Goal: Book appointment/travel/reservation

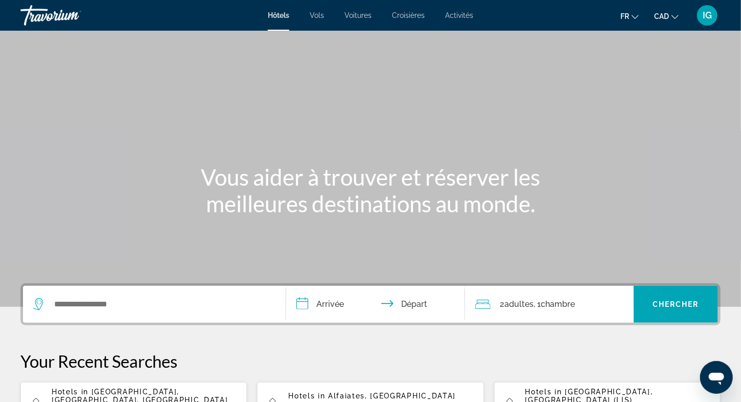
click at [317, 15] on span "Vols" at bounding box center [317, 15] width 14 height 8
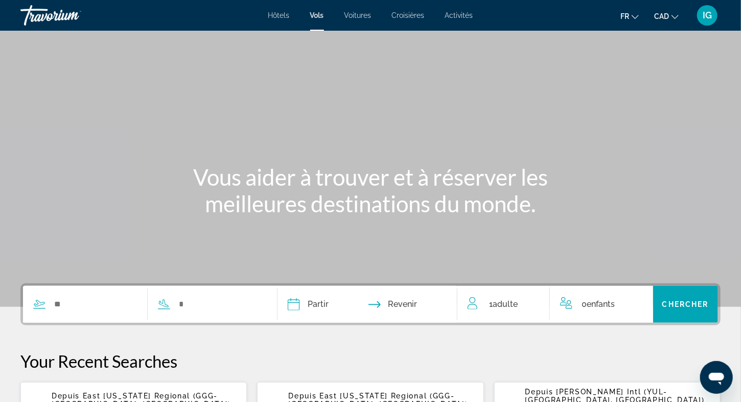
click at [37, 305] on icon "Search widget" at bounding box center [39, 304] width 12 height 12
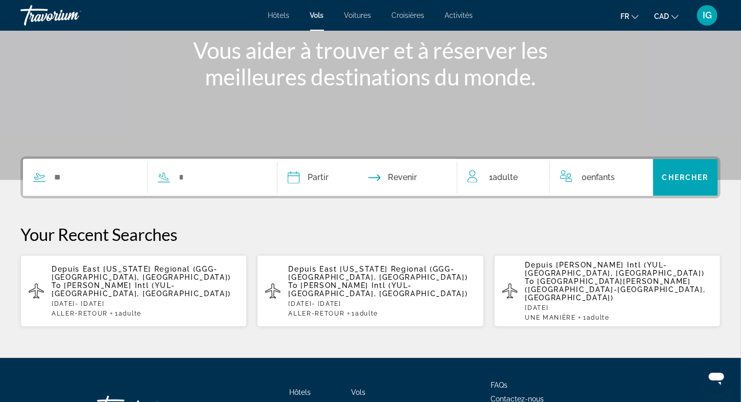
scroll to position [191, 0]
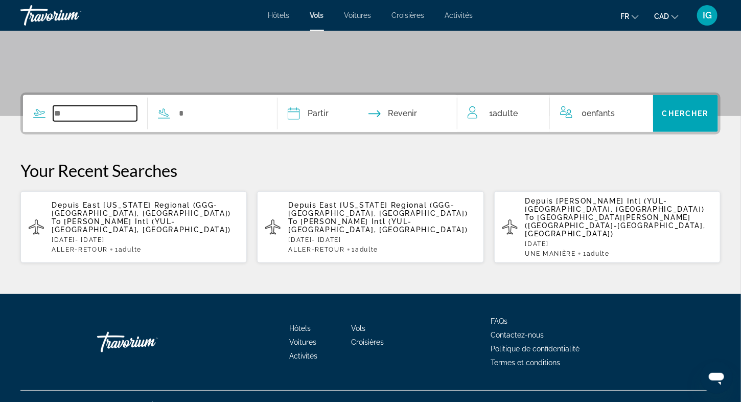
click at [74, 111] on input "Search widget" at bounding box center [95, 113] width 84 height 15
click at [75, 107] on input "Search widget" at bounding box center [95, 113] width 84 height 15
click at [69, 113] on input "Search widget" at bounding box center [95, 113] width 84 height 15
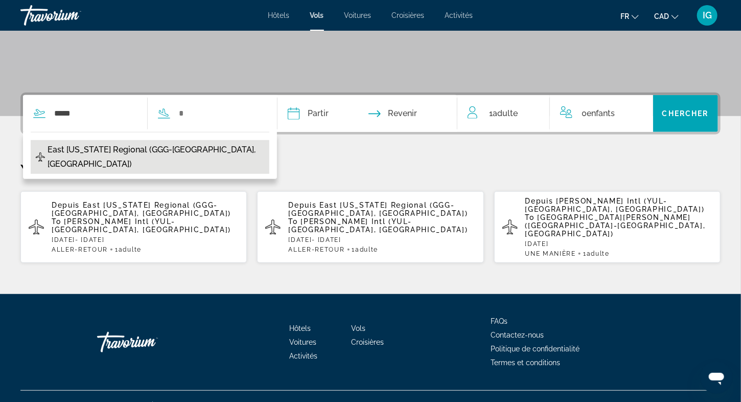
click at [99, 152] on span "East [US_STATE] Regional (GGG-[GEOGRAPHIC_DATA], [GEOGRAPHIC_DATA])" at bounding box center [156, 157] width 217 height 29
type input "**********"
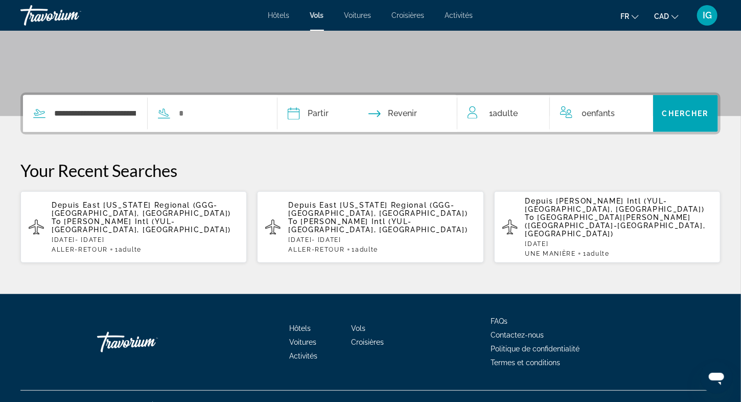
click at [169, 113] on icon "Search widget" at bounding box center [164, 112] width 10 height 8
click at [170, 115] on icon "Search widget" at bounding box center [164, 113] width 12 height 12
click at [170, 112] on icon "Search widget" at bounding box center [164, 113] width 12 height 12
click at [204, 108] on input "Search widget" at bounding box center [220, 113] width 84 height 15
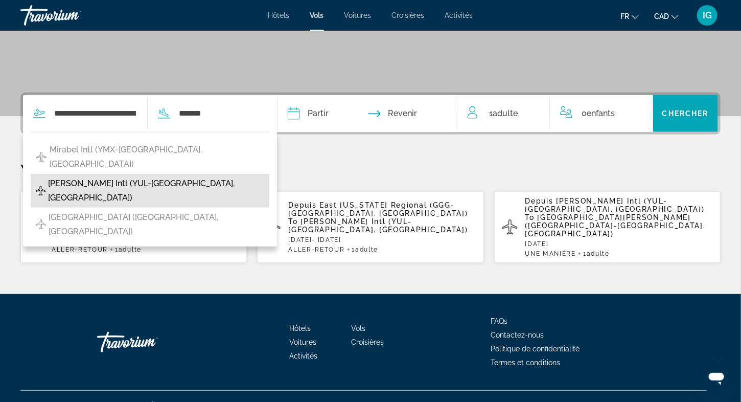
click at [144, 176] on span "[PERSON_NAME] Intl (YUL-[GEOGRAPHIC_DATA], [GEOGRAPHIC_DATA])" at bounding box center [156, 190] width 216 height 29
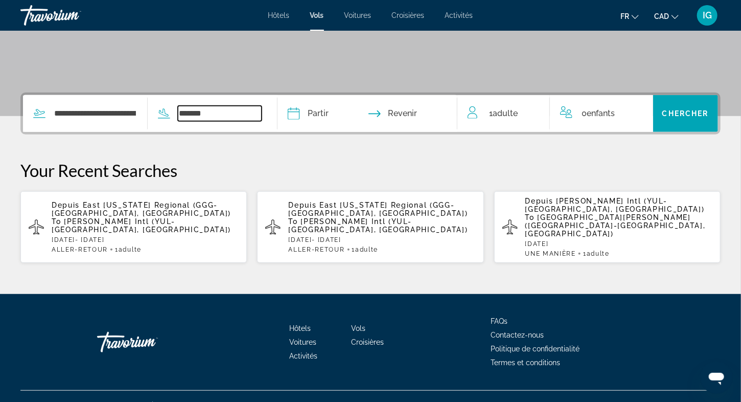
type input "**********"
click at [311, 114] on input "Depart date" at bounding box center [329, 115] width 89 height 40
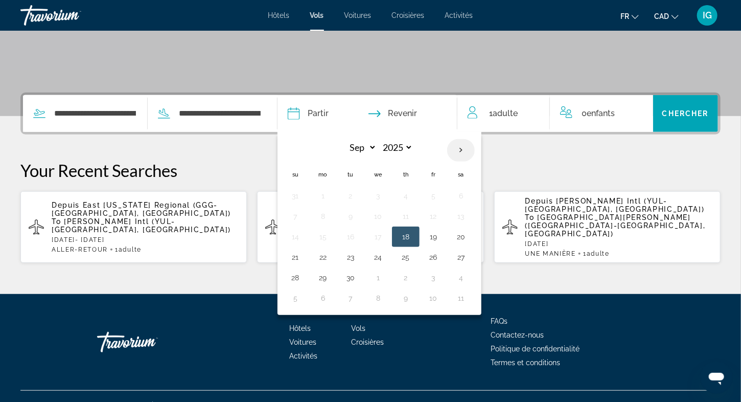
click at [474, 146] on th "Next month" at bounding box center [461, 150] width 28 height 22
click at [474, 147] on th "Next month" at bounding box center [461, 150] width 28 height 22
click at [474, 146] on th "Next month" at bounding box center [461, 150] width 28 height 22
select select "**"
click at [469, 212] on button "13" at bounding box center [461, 216] width 16 height 14
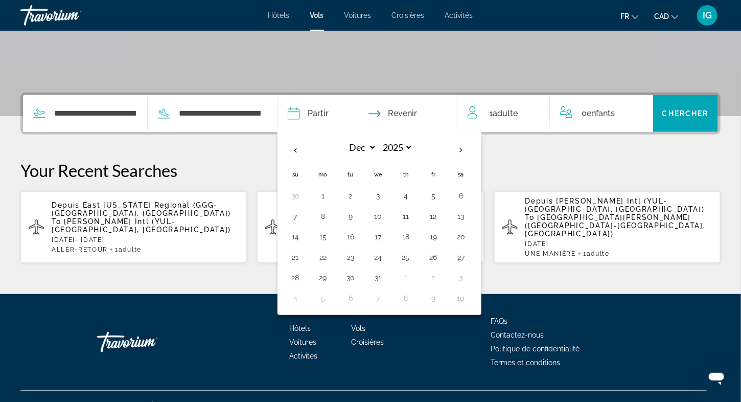
type input "**********"
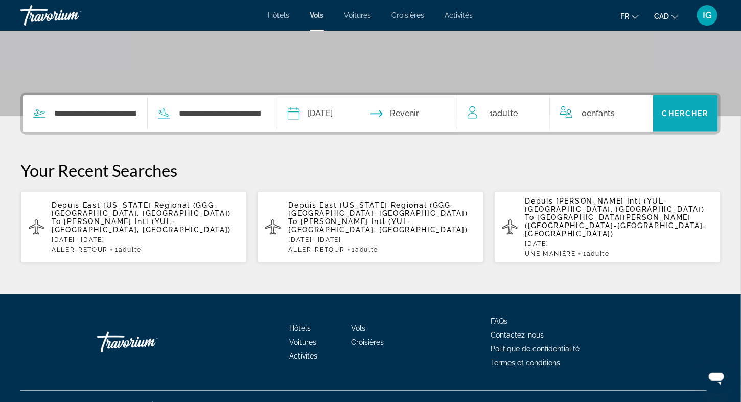
click at [677, 107] on span "Search widget" at bounding box center [685, 113] width 65 height 25
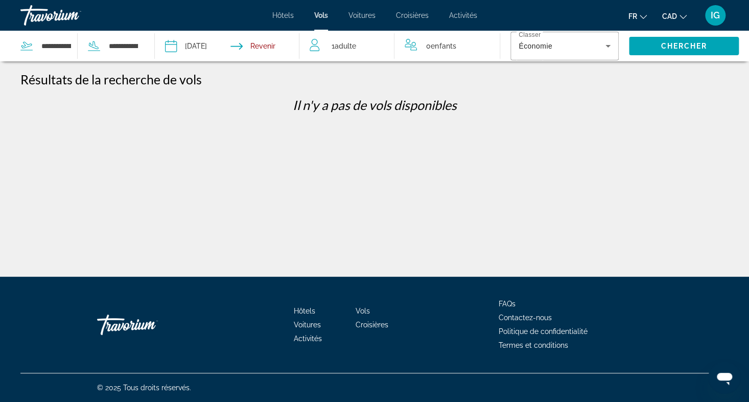
click at [167, 47] on input "Depart date: Dec 13, 2025" at bounding box center [199, 48] width 72 height 34
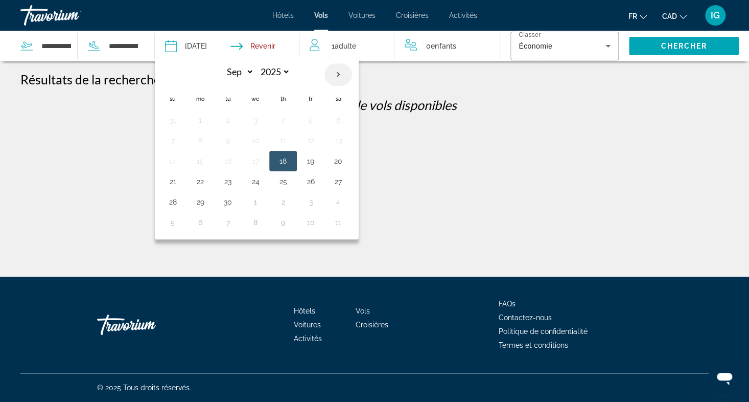
click at [340, 73] on th "Next month" at bounding box center [338, 74] width 28 height 22
click at [339, 73] on th "Next month" at bounding box center [338, 74] width 28 height 22
click at [339, 72] on th "Next month" at bounding box center [338, 74] width 28 height 22
select select "**"
click at [309, 142] on button "12" at bounding box center [311, 140] width 16 height 14
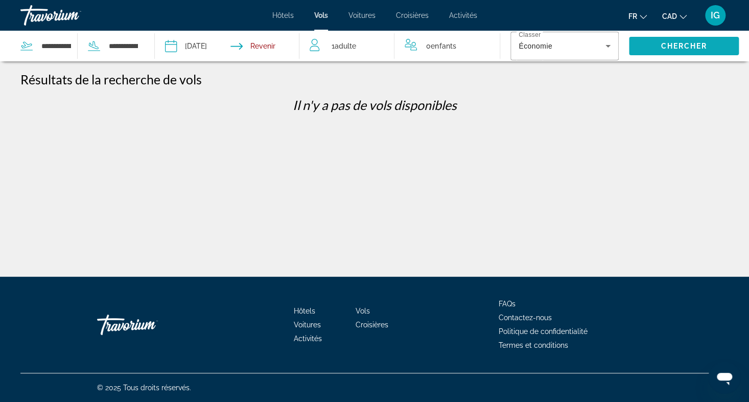
click at [675, 41] on span "Search widget" at bounding box center [684, 46] width 110 height 25
click at [176, 46] on input "**********" at bounding box center [199, 48] width 72 height 34
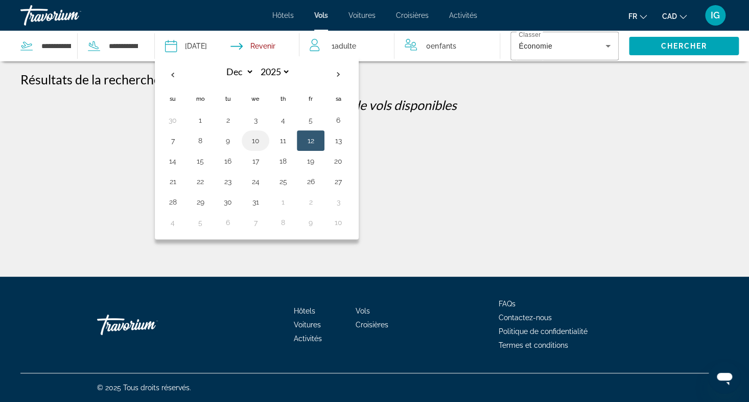
click at [253, 140] on button "10" at bounding box center [255, 140] width 16 height 14
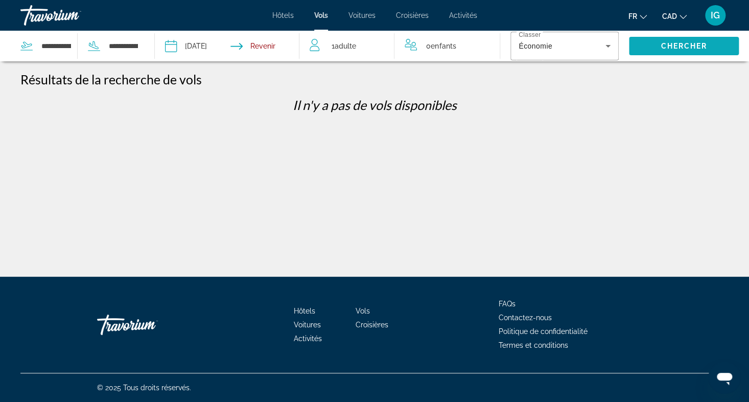
click at [650, 43] on span "Search widget" at bounding box center [684, 46] width 110 height 25
click at [566, 48] on div "Économie" at bounding box center [562, 46] width 87 height 12
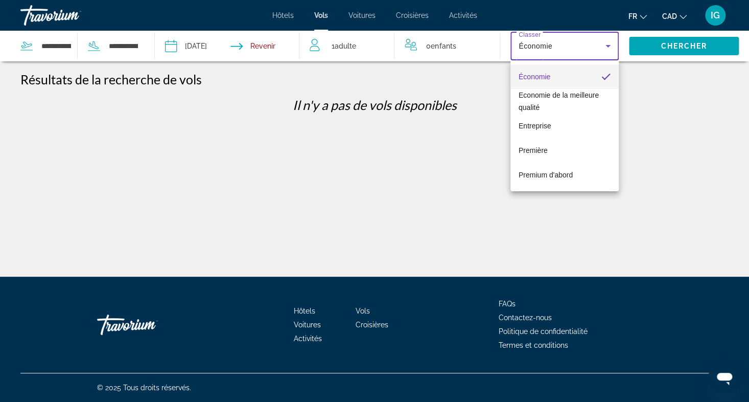
click at [218, 45] on div at bounding box center [374, 201] width 749 height 402
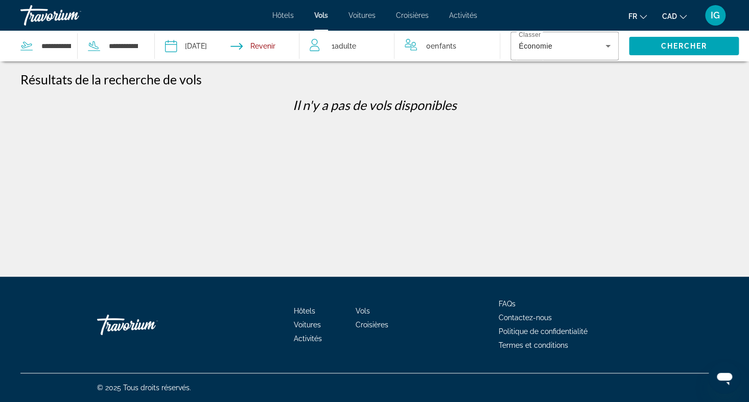
click at [168, 49] on input "**********" at bounding box center [199, 48] width 72 height 34
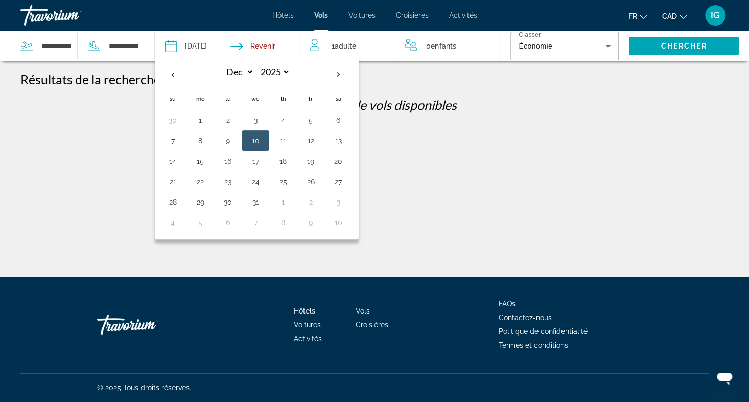
click at [195, 140] on button "8" at bounding box center [200, 140] width 16 height 14
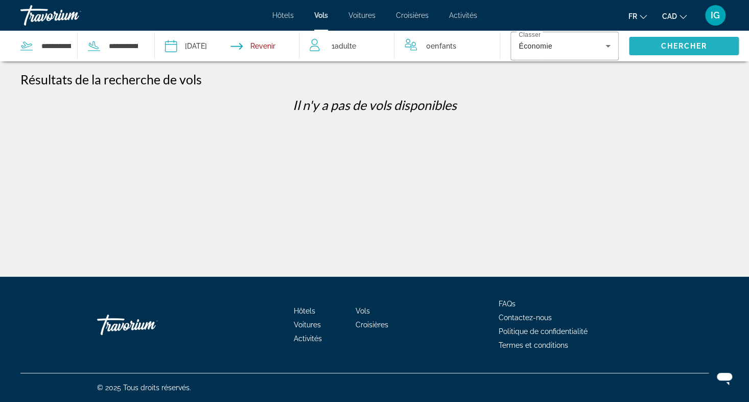
click at [675, 47] on span "Chercher" at bounding box center [684, 46] width 47 height 8
click at [172, 47] on input "**********" at bounding box center [199, 48] width 72 height 34
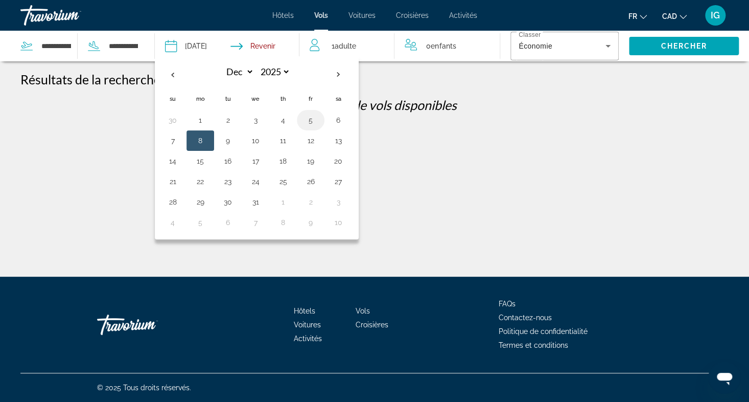
click at [309, 120] on button "5" at bounding box center [311, 120] width 16 height 14
type input "**********"
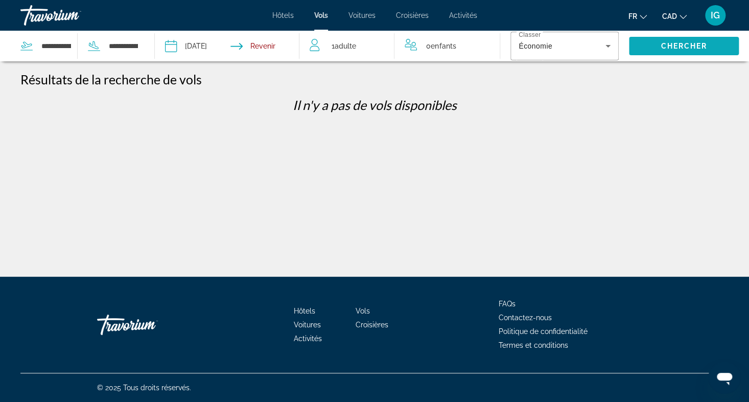
click at [663, 44] on span "Chercher" at bounding box center [684, 46] width 47 height 8
click at [321, 52] on div "1 Adulte Adultes" at bounding box center [352, 46] width 84 height 14
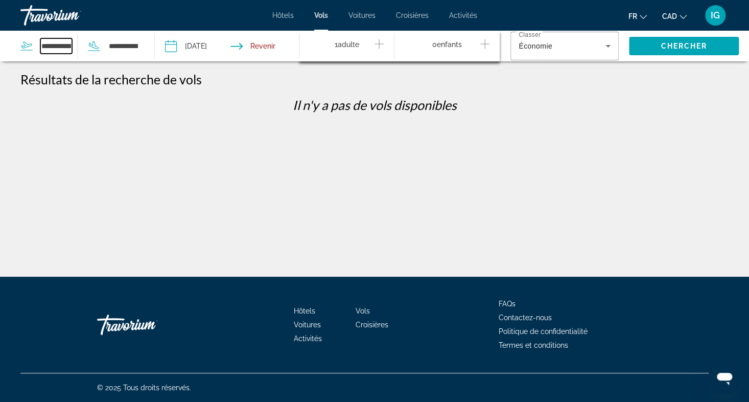
click at [51, 44] on input "**********" at bounding box center [56, 45] width 32 height 15
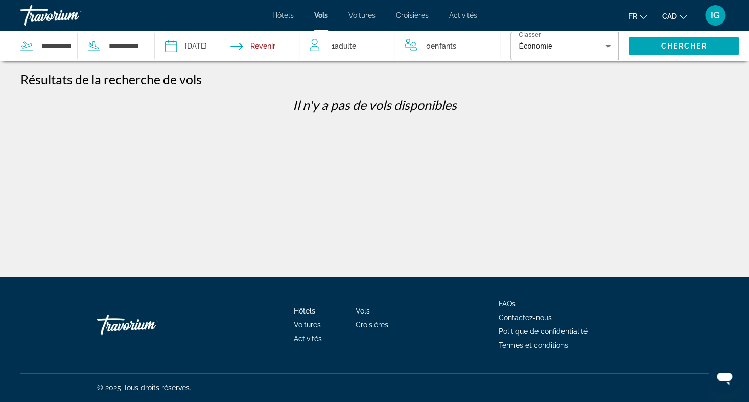
click at [25, 49] on icon "Search widget" at bounding box center [26, 46] width 12 height 12
click at [284, 15] on span "Hôtels" at bounding box center [282, 15] width 21 height 8
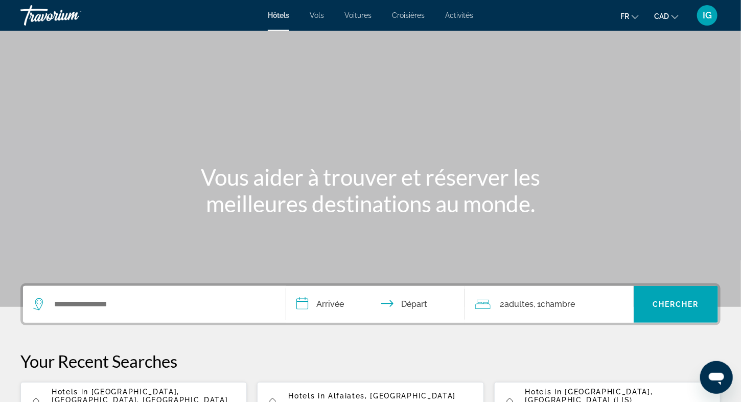
click at [111, 296] on div "Search widget" at bounding box center [154, 304] width 242 height 37
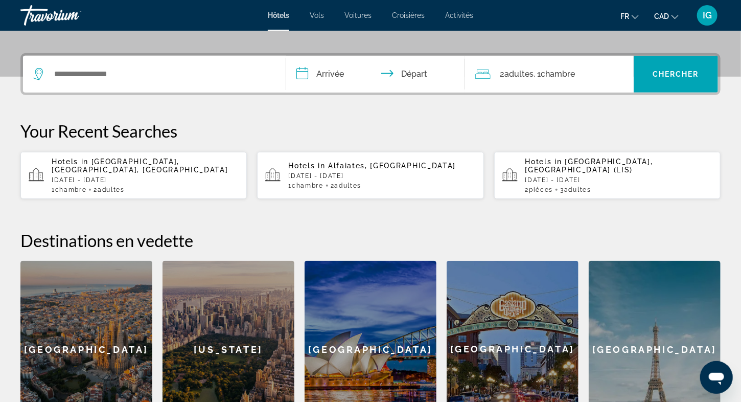
scroll to position [249, 0]
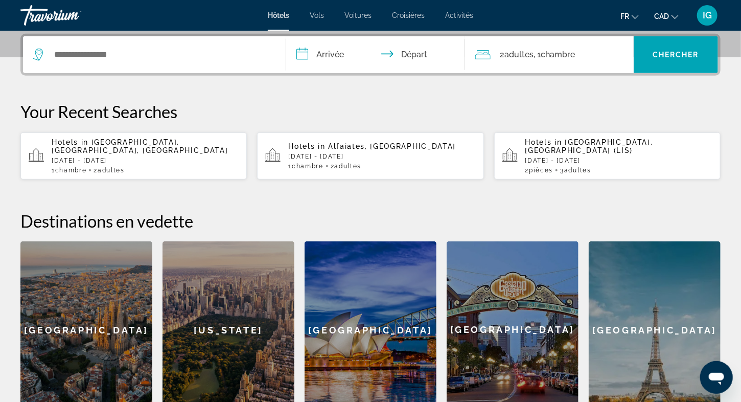
click at [130, 157] on p "[DATE] - [DATE]" at bounding box center [145, 160] width 187 height 7
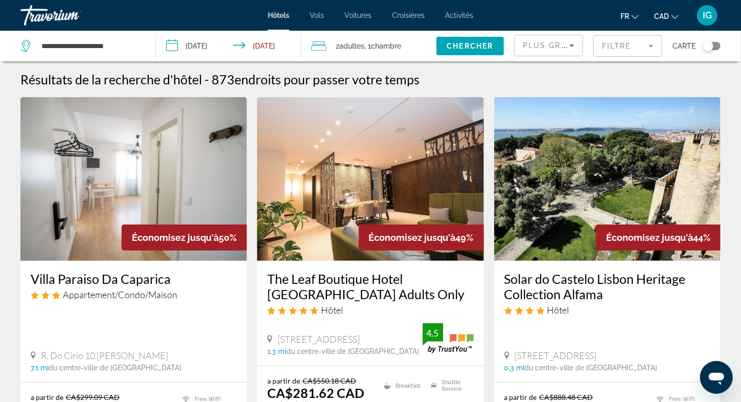
click at [717, 47] on div "Toggle map" at bounding box center [711, 46] width 17 height 8
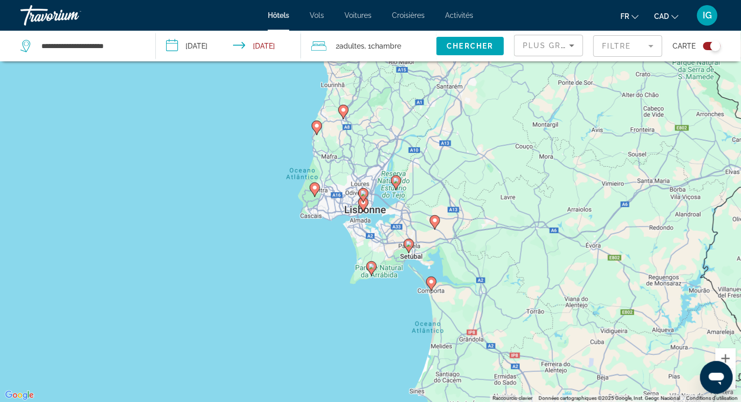
click at [364, 207] on icon "Main content" at bounding box center [363, 204] width 9 height 13
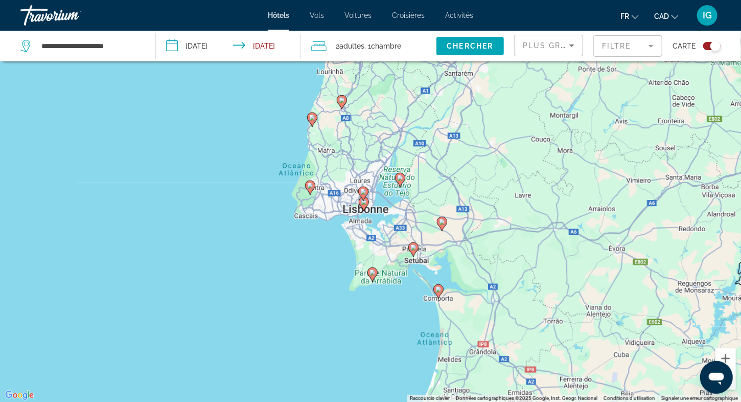
click at [364, 207] on gmp-advanced-marker "Main content" at bounding box center [364, 203] width 10 height 15
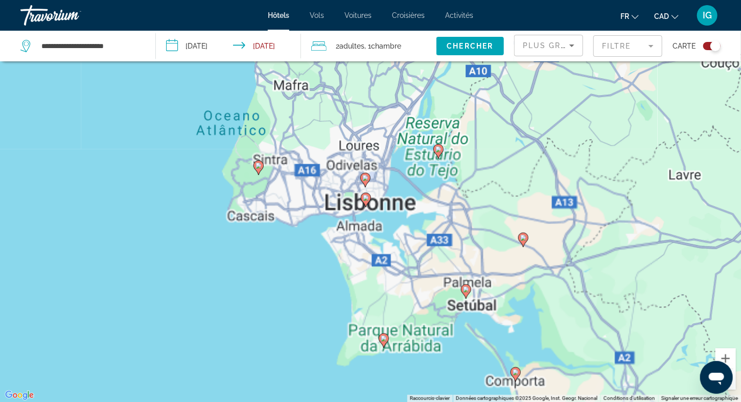
click at [364, 208] on div "Pour naviguer, utilisez les touches fléchées. Pour activer le glissement du mar…" at bounding box center [370, 201] width 741 height 402
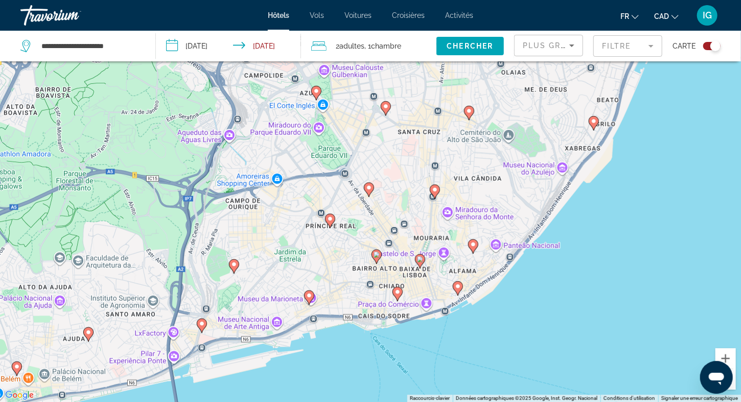
drag, startPoint x: 425, startPoint y: 218, endPoint x: 237, endPoint y: 252, distance: 191.7
click at [237, 254] on div "Pour activer le glissement du marqueur avec le clavier, appuyez sur Alt+Entrée.…" at bounding box center [370, 201] width 741 height 402
